Goal: Information Seeking & Learning: Check status

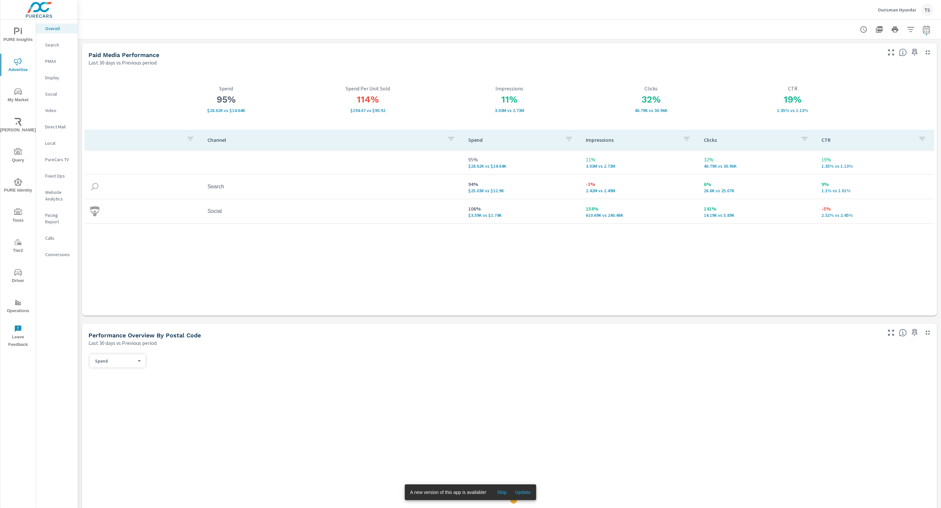
click at [525, 490] on span "Update" at bounding box center [523, 493] width 16 height 6
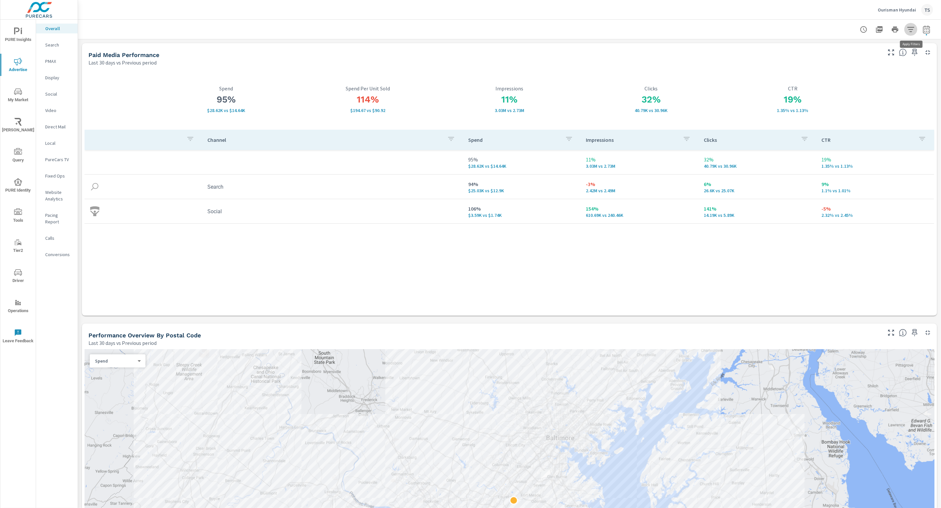
click at [916, 30] on button "button" at bounding box center [911, 29] width 13 height 13
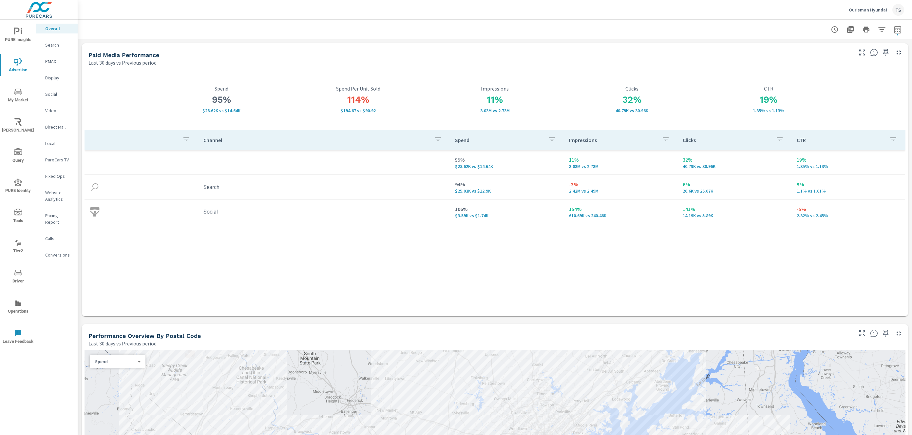
click at [463, 176] on td "94% $25.03K vs $12.9K" at bounding box center [507, 187] width 114 height 24
click at [475, 218] on td "106% $3.59K vs $1.74K" at bounding box center [507, 212] width 114 height 24
click at [884, 31] on icon "button" at bounding box center [882, 30] width 8 height 8
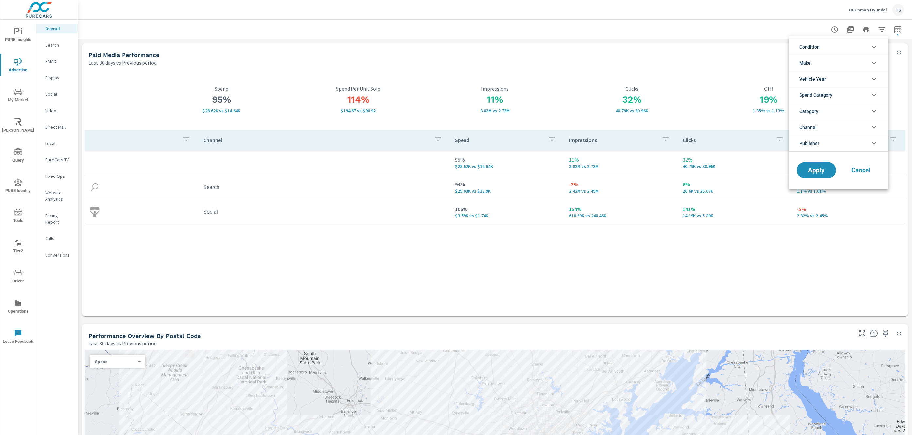
click at [856, 62] on li "Make" at bounding box center [839, 63] width 100 height 16
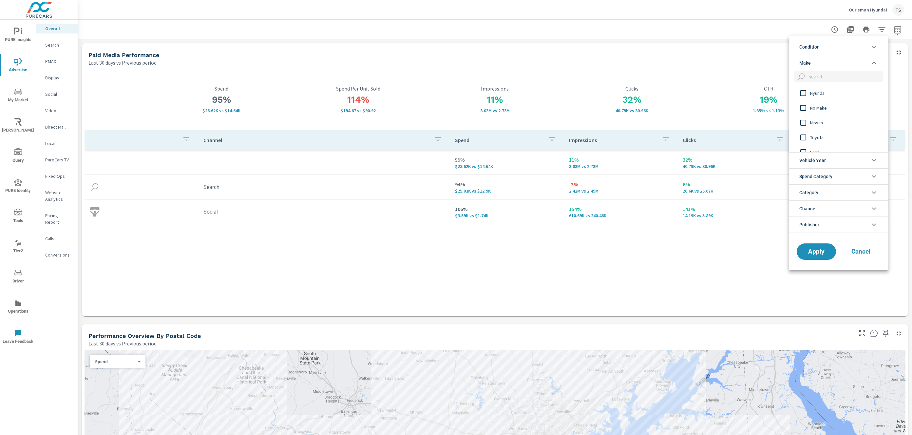
click at [859, 51] on li "Condition" at bounding box center [839, 47] width 100 height 16
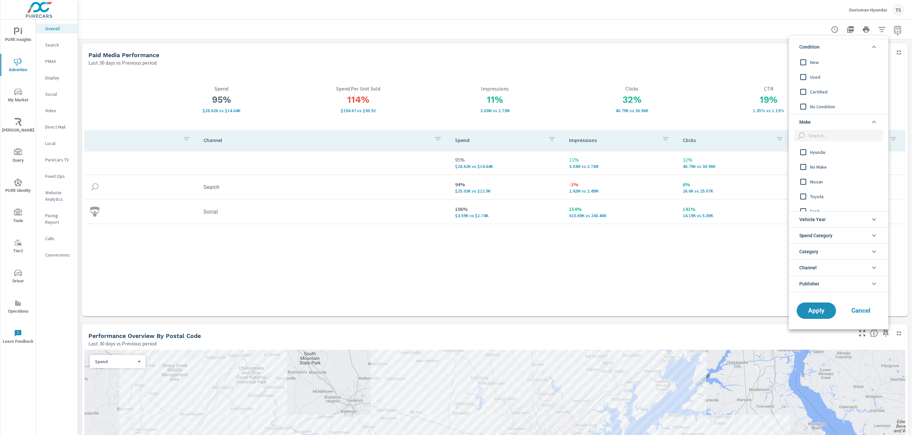
click at [852, 63] on span "New" at bounding box center [846, 62] width 72 height 8
click at [810, 315] on button "Apply" at bounding box center [816, 310] width 41 height 17
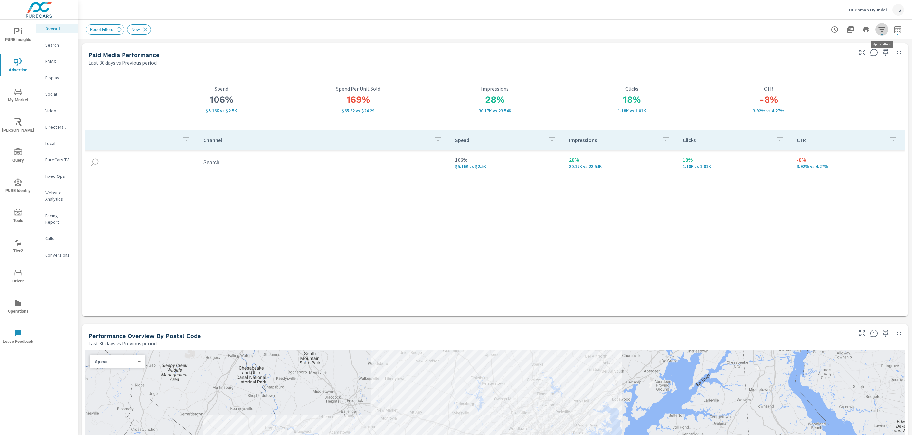
click at [885, 32] on icon "button" at bounding box center [882, 30] width 8 height 8
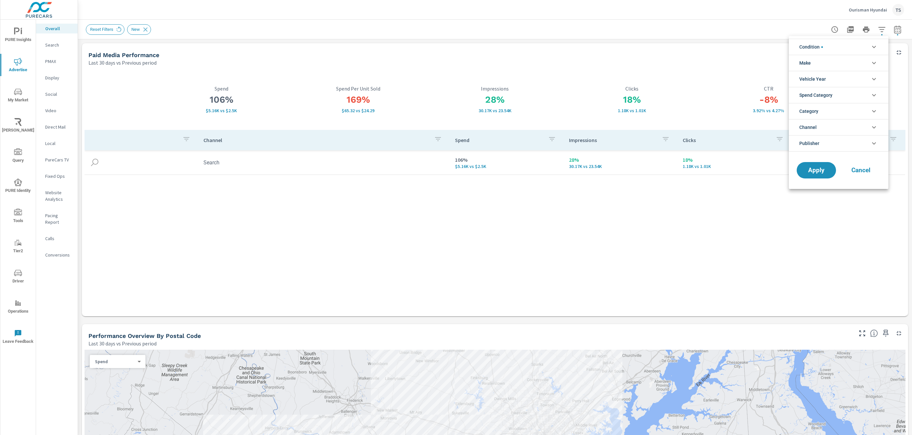
click at [837, 49] on li "Condition" at bounding box center [839, 47] width 100 height 16
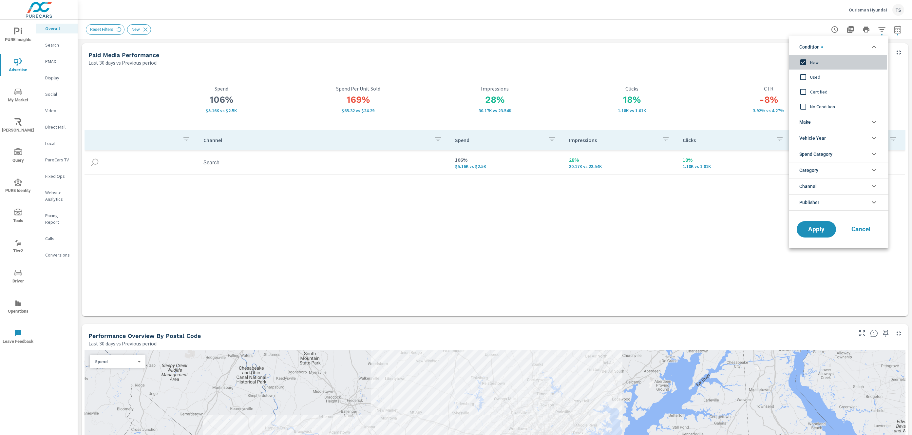
click at [818, 67] on div "New" at bounding box center [838, 62] width 98 height 15
click at [822, 231] on span "Apply" at bounding box center [816, 229] width 27 height 6
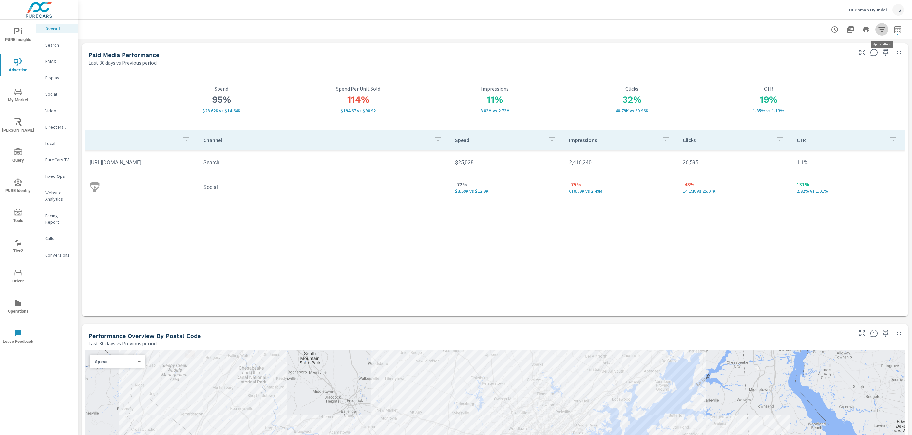
click at [886, 33] on icon "button" at bounding box center [882, 30] width 8 height 8
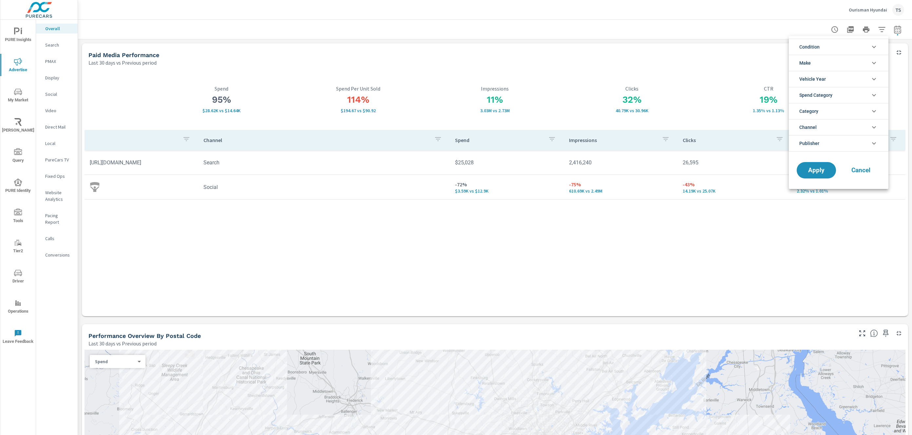
drag, startPoint x: 637, startPoint y: 260, endPoint x: 606, endPoint y: 309, distance: 58.3
click at [639, 262] on div at bounding box center [456, 217] width 912 height 435
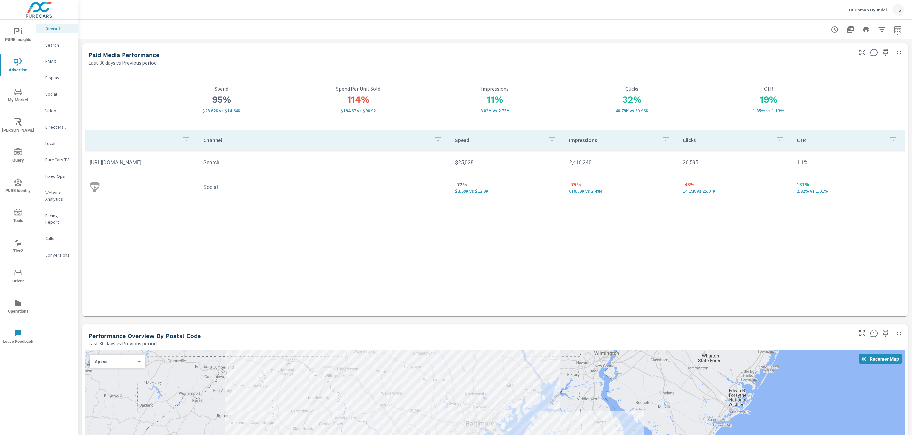
click at [168, 165] on td "https://purecars-signal.imgix.net/dashboard/icons/icon-search.svg" at bounding box center [142, 162] width 114 height 17
drag, startPoint x: 187, startPoint y: 163, endPoint x: 120, endPoint y: 158, distance: 67.3
click at [120, 158] on td "https://purecars-signal.imgix.net/dashboard/icons/icon-search.svg" at bounding box center [142, 162] width 114 height 17
click at [163, 251] on div "Channel Spend Impressions Clicks CTR https://purecars-signal.imgix.net/dashboar…" at bounding box center [495, 216] width 821 height 173
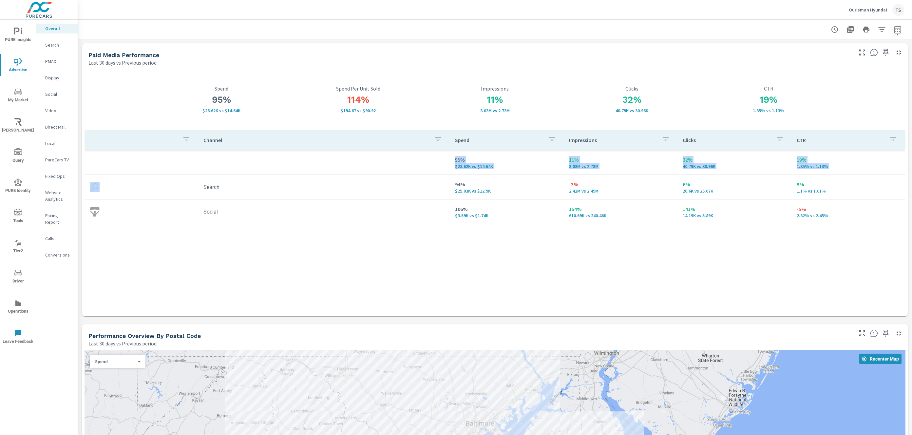
drag, startPoint x: 103, startPoint y: 187, endPoint x: 83, endPoint y: 188, distance: 19.7
click at [83, 188] on div "95% $28.62K vs $14.64K Spend 114% $194.67 vs $90.92 Spend Per Unit Sold 11% 3.0…" at bounding box center [495, 191] width 827 height 250
click at [150, 208] on td at bounding box center [142, 211] width 114 height 20
click at [179, 226] on div "Channel Spend Impressions Clicks CTR 95% $28.62K vs $14.64K 11% 3.03M vs 2.73M …" at bounding box center [495, 216] width 821 height 173
click at [903, 30] on button "button" at bounding box center [897, 29] width 13 height 13
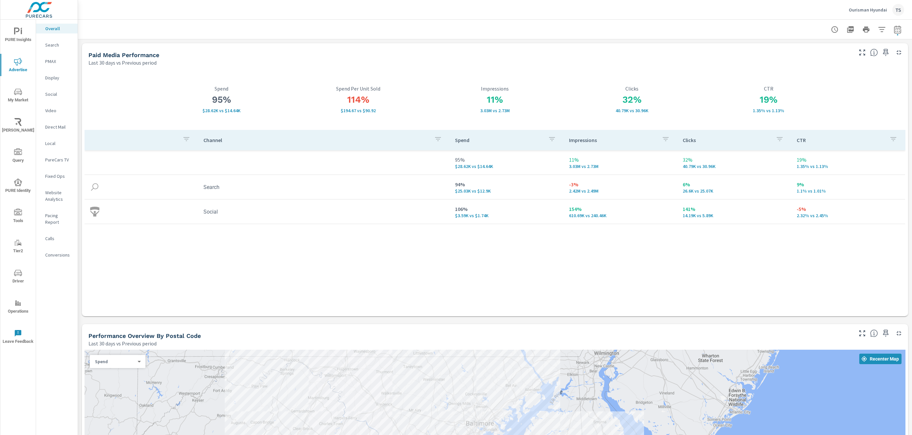
select select "Last 30 days"
select select "Previous period"
click at [879, 57] on div "Custom Yesterday Last week Last 7 days Last 14 days Last 30 days Last 45 days L…" at bounding box center [845, 57] width 71 height 18
click at [873, 57] on select "Custom Yesterday Last week Last 7 days Last 14 days Last 30 days Last 45 days L…" at bounding box center [846, 56] width 66 height 13
